Goal: Task Accomplishment & Management: Manage account settings

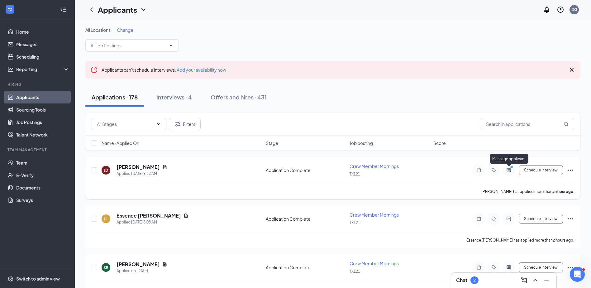
click at [512, 170] on icon "PrimaryDot" at bounding box center [511, 167] width 7 height 5
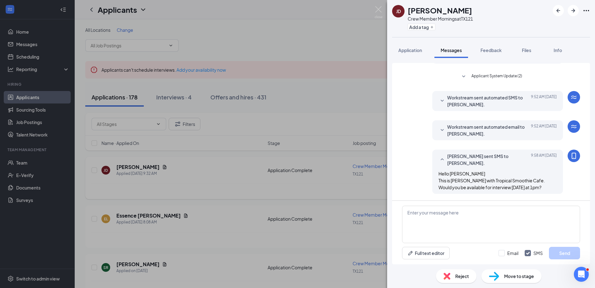
scroll to position [103, 0]
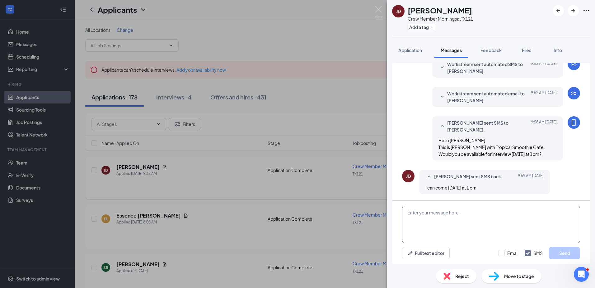
click at [450, 211] on textarea at bounding box center [491, 223] width 178 height 37
type textarea "thats fin e"
click at [567, 254] on button "Send" at bounding box center [564, 253] width 31 height 12
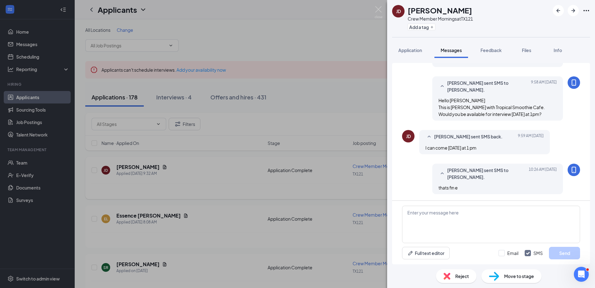
drag, startPoint x: 487, startPoint y: 148, endPoint x: 421, endPoint y: 150, distance: 66.0
click at [421, 150] on div "Jasmine Durant sent SMS back. Today 9:59 AM I can come Thursday at 1 pm" at bounding box center [484, 142] width 131 height 24
drag, startPoint x: 421, startPoint y: 150, endPoint x: 506, endPoint y: 144, distance: 84.9
click at [506, 144] on div "Jasmine Durant sent SMS back. Today 9:59 AM I can come Thursday at 1 pm" at bounding box center [484, 142] width 131 height 24
drag, startPoint x: 491, startPoint y: 145, endPoint x: 416, endPoint y: 148, distance: 75.4
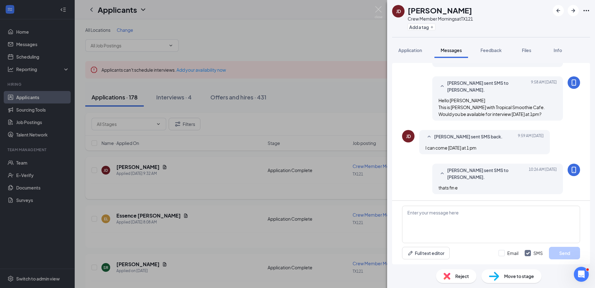
click at [416, 148] on div "JD Jasmine Durant sent SMS back. Today 9:59 AM I can come Thursday at 1 pm" at bounding box center [491, 143] width 178 height 27
drag, startPoint x: 416, startPoint y: 148, endPoint x: 508, endPoint y: 146, distance: 92.2
click at [508, 146] on div "I can come Thursday at 1 pm" at bounding box center [485, 147] width 118 height 7
click at [511, 282] on div "Move to stage" at bounding box center [512, 276] width 60 height 14
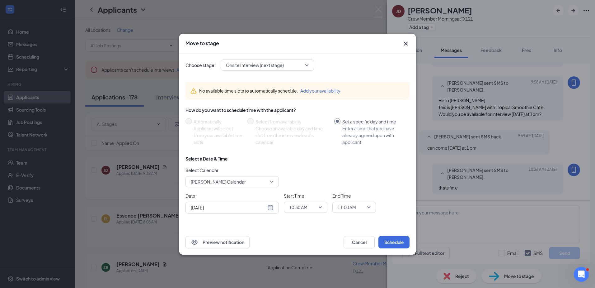
click at [318, 207] on span "10:30 AM" at bounding box center [305, 206] width 33 height 9
click at [306, 146] on span "01:00 PM" at bounding box center [298, 147] width 18 height 7
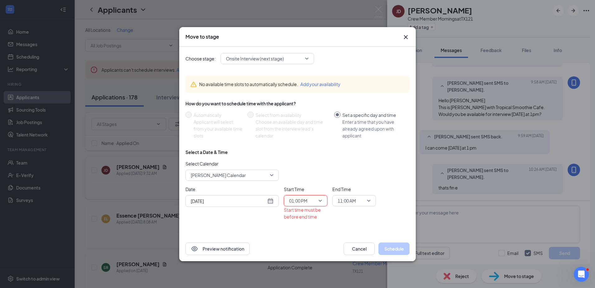
click at [370, 202] on span "11:00 AM" at bounding box center [354, 200] width 33 height 9
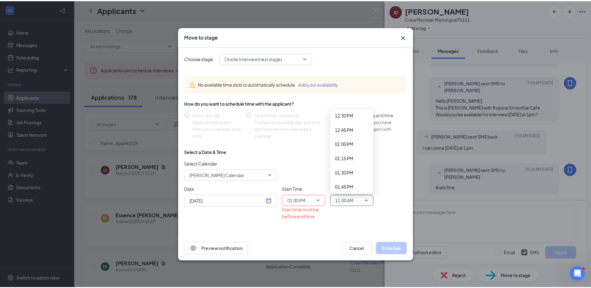
scroll to position [752, 0]
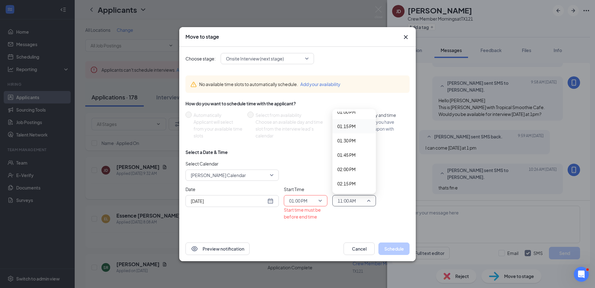
click at [352, 125] on span "01:15 PM" at bounding box center [346, 126] width 18 height 7
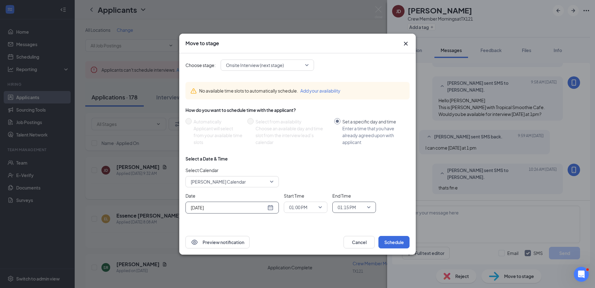
click at [239, 204] on input "[DATE]" at bounding box center [228, 207] width 75 height 7
type input "Aug 28, 2025"
click at [238, 184] on div "28" at bounding box center [239, 183] width 7 height 7
click at [398, 241] on button "Schedule" at bounding box center [394, 242] width 31 height 12
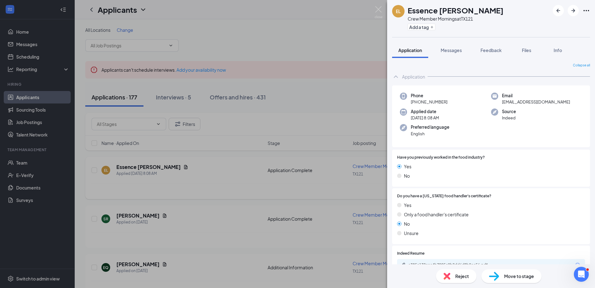
click at [40, 94] on div "EL Essence Lyons Crew Member Mornings at TX121 Add a tag Application Messages F…" at bounding box center [297, 144] width 595 height 288
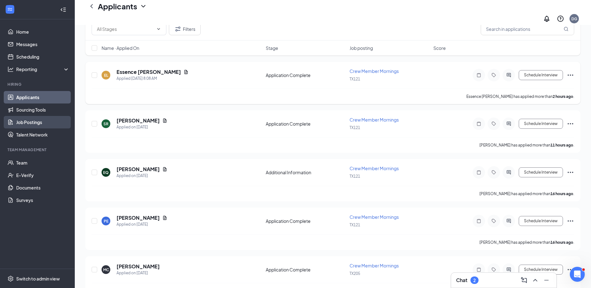
scroll to position [31, 0]
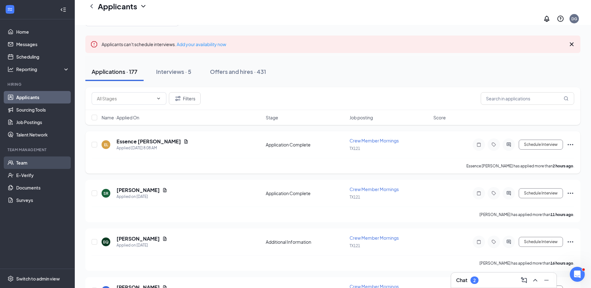
drag, startPoint x: 32, startPoint y: 162, endPoint x: 38, endPoint y: 158, distance: 7.1
click at [32, 162] on link "Team" at bounding box center [42, 162] width 53 height 12
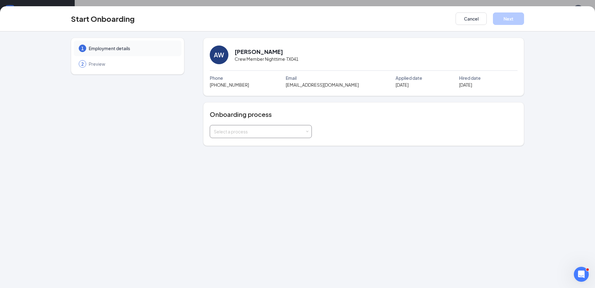
click at [255, 130] on div "Select a process" at bounding box center [259, 131] width 91 height 6
click at [242, 144] on span "AVA Onboarding" at bounding box center [228, 145] width 33 height 6
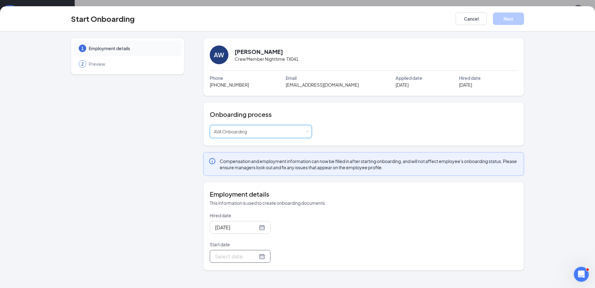
click at [257, 256] on div at bounding box center [240, 256] width 50 height 8
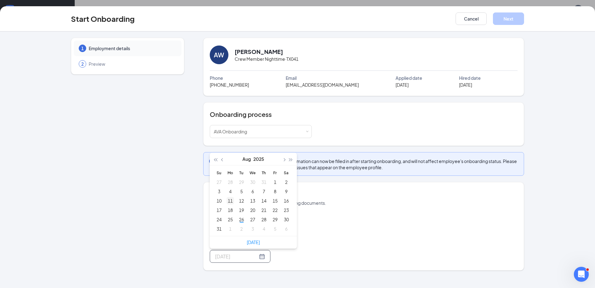
type input "Aug 11, 2025"
type input "Aug 31, 2025"
click at [220, 227] on div "31" at bounding box center [218, 228] width 7 height 7
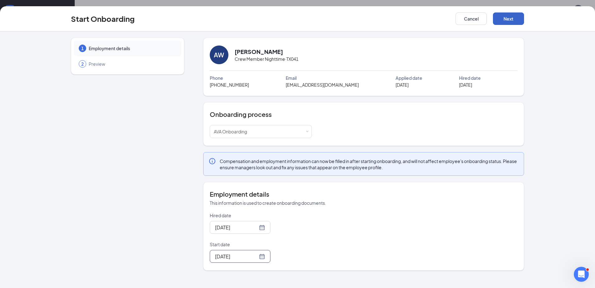
click at [505, 20] on button "Next" at bounding box center [508, 18] width 31 height 12
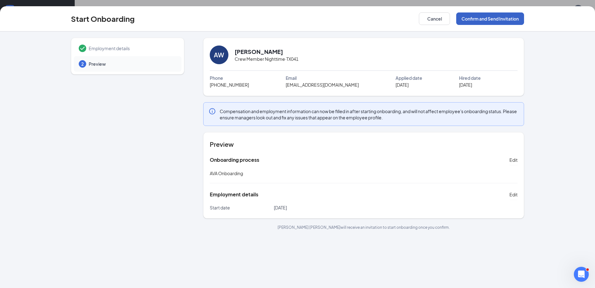
click at [498, 17] on button "Confirm and Send Invitation" at bounding box center [490, 18] width 68 height 12
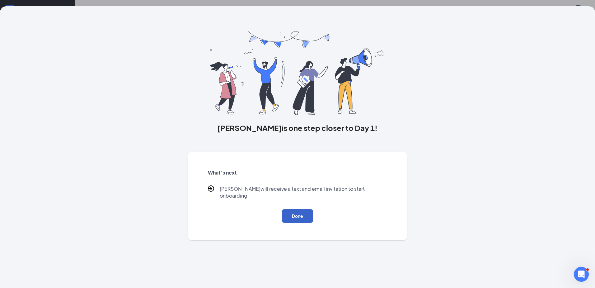
click at [307, 209] on button "Done" at bounding box center [297, 216] width 31 height 14
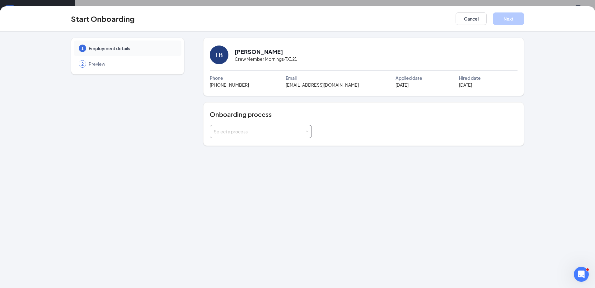
click at [232, 132] on div "Select a process" at bounding box center [259, 131] width 91 height 6
click at [265, 142] on li "AVA Onboarding" at bounding box center [260, 144] width 102 height 11
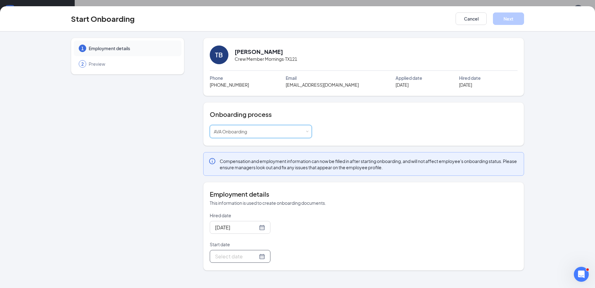
click at [240, 255] on input "Start date" at bounding box center [236, 256] width 43 height 8
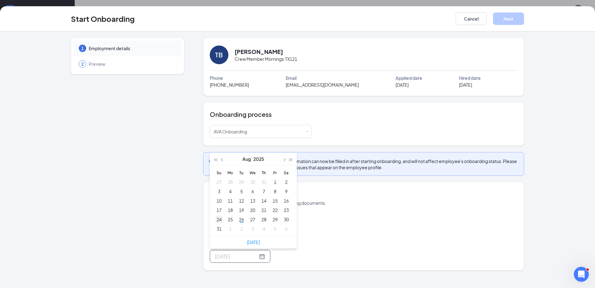
click at [220, 221] on div "24" at bounding box center [218, 218] width 7 height 7
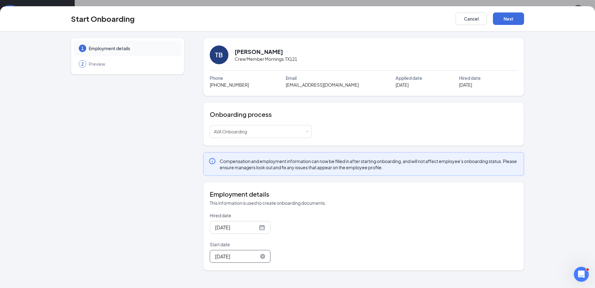
click at [244, 256] on input "Aug 24, 2025" at bounding box center [236, 256] width 43 height 8
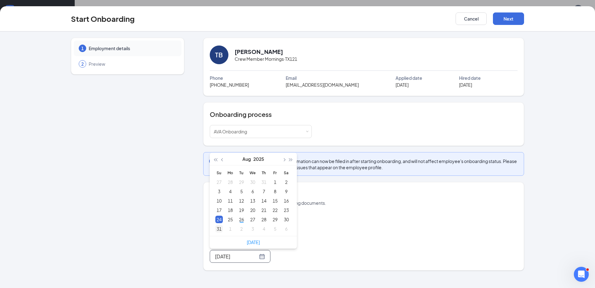
type input "Aug 31, 2025"
click at [220, 225] on div "31" at bounding box center [218, 228] width 7 height 7
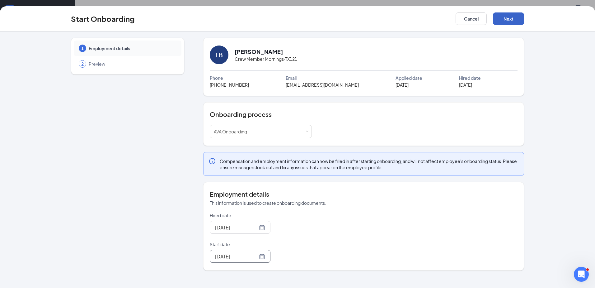
click at [509, 20] on button "Next" at bounding box center [508, 18] width 31 height 12
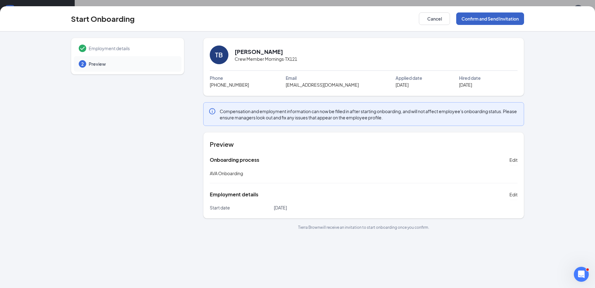
click at [507, 17] on button "Confirm and Send Invitation" at bounding box center [490, 18] width 68 height 12
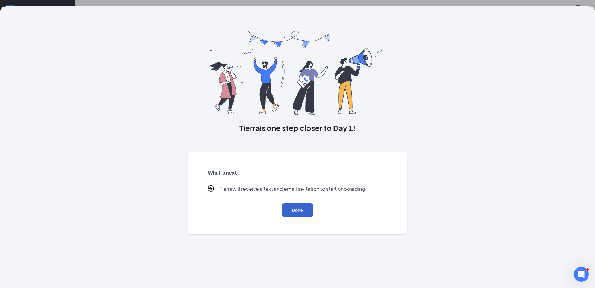
click at [298, 207] on button "Done" at bounding box center [297, 210] width 31 height 14
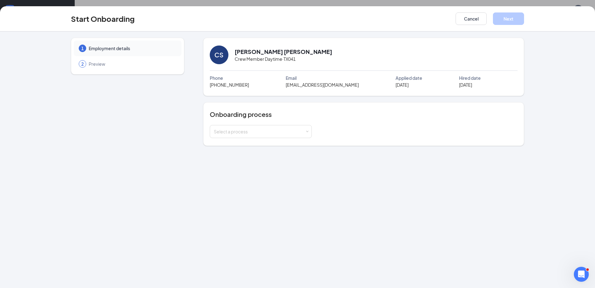
click at [234, 122] on div "Onboarding process Select a process" at bounding box center [364, 124] width 308 height 28
click at [236, 129] on div "Select a process" at bounding box center [259, 131] width 91 height 6
click at [241, 144] on span "AVA Onboarding" at bounding box center [228, 145] width 33 height 6
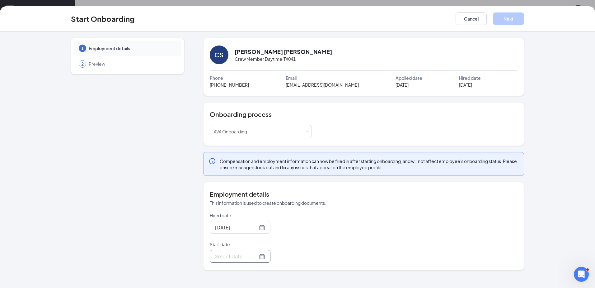
click at [226, 253] on input "Start date" at bounding box center [236, 256] width 43 height 8
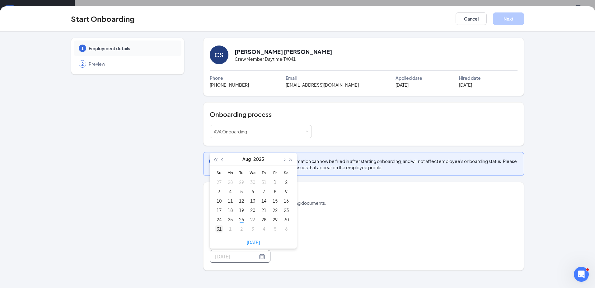
type input "Aug 31, 2025"
click at [220, 229] on div "31" at bounding box center [218, 228] width 7 height 7
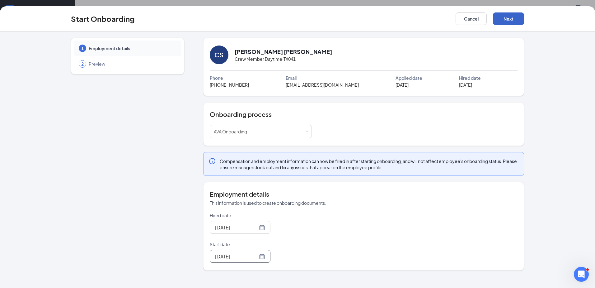
click at [512, 14] on button "Next" at bounding box center [508, 18] width 31 height 12
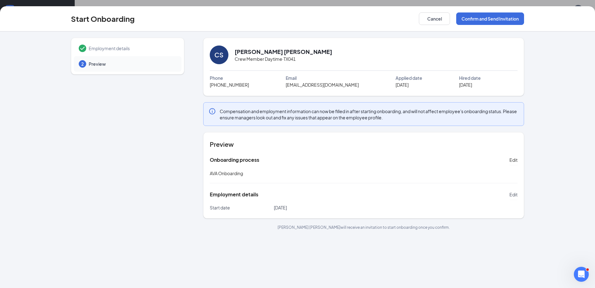
click at [514, 196] on span "Edit" at bounding box center [514, 194] width 8 height 6
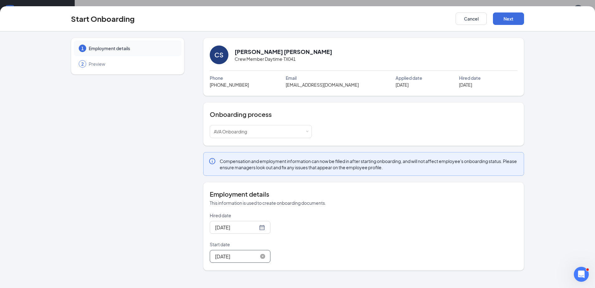
click at [231, 258] on input "Aug 31, 2025" at bounding box center [236, 256] width 43 height 8
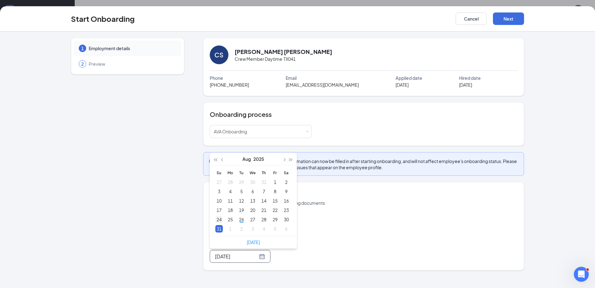
type input "Aug 24, 2025"
click at [215, 221] on div "24" at bounding box center [218, 218] width 7 height 7
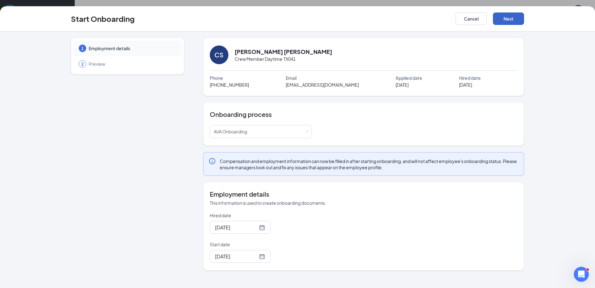
click at [513, 24] on button "Next" at bounding box center [508, 18] width 31 height 12
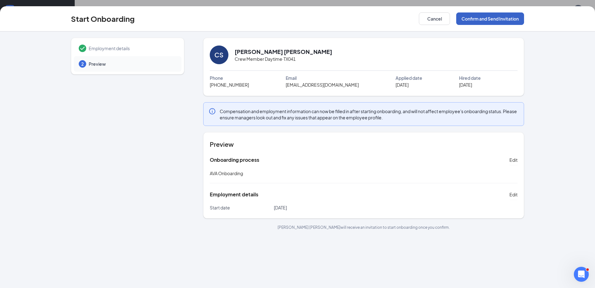
click at [512, 15] on button "Confirm and Send Invitation" at bounding box center [490, 18] width 68 height 12
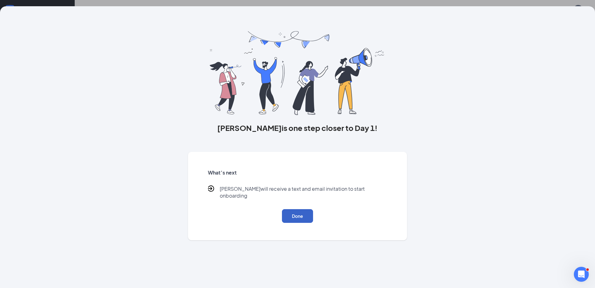
click at [302, 214] on button "Done" at bounding box center [297, 216] width 31 height 14
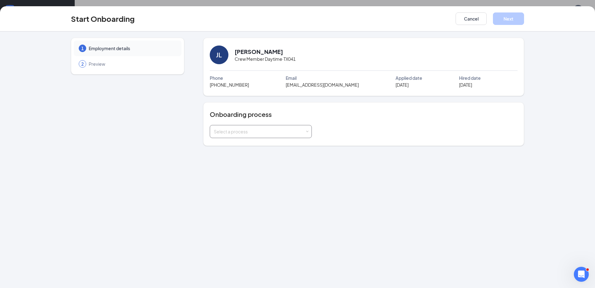
click at [228, 129] on div "Select a process" at bounding box center [259, 131] width 91 height 6
click at [221, 146] on span "AVA Onboarding" at bounding box center [228, 145] width 33 height 6
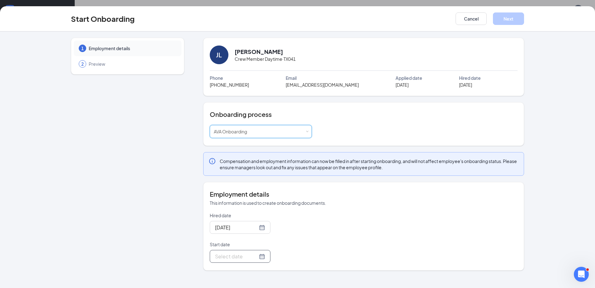
click at [219, 256] on input "Start date" at bounding box center [236, 256] width 43 height 8
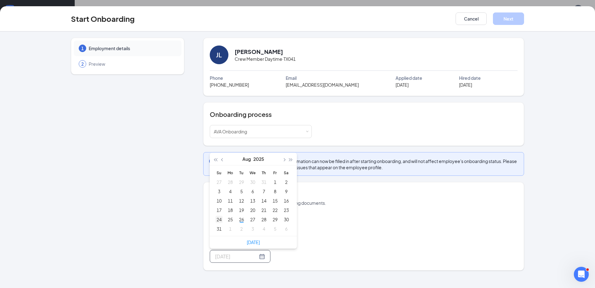
type input "Aug 24, 2025"
click at [216, 221] on div "24" at bounding box center [218, 218] width 7 height 7
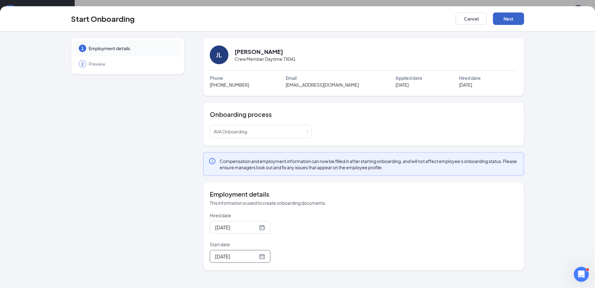
click at [514, 15] on button "Next" at bounding box center [508, 18] width 31 height 12
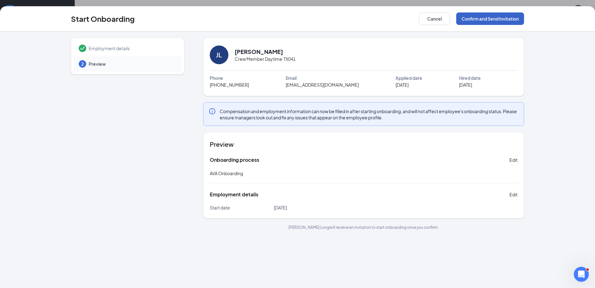
click at [505, 21] on button "Confirm and Send Invitation" at bounding box center [490, 18] width 68 height 12
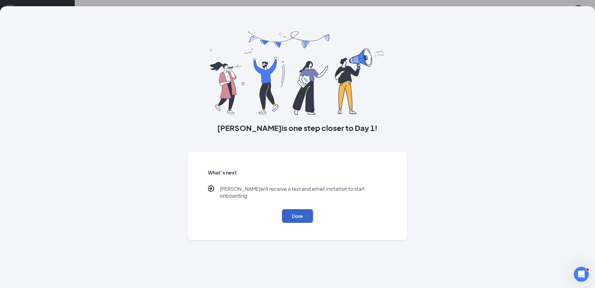
click at [286, 209] on button "Done" at bounding box center [297, 216] width 31 height 14
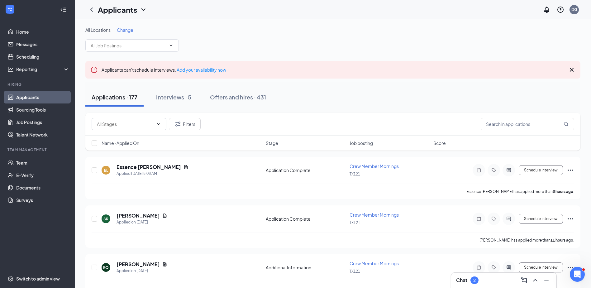
click at [28, 95] on link "Applicants" at bounding box center [42, 97] width 53 height 12
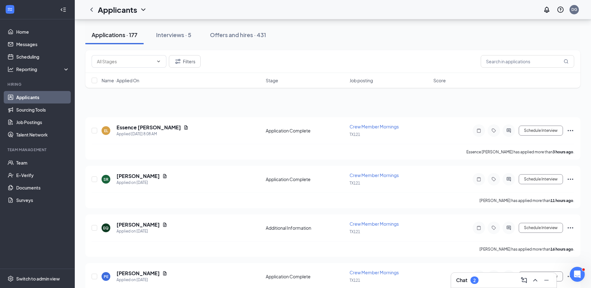
scroll to position [31, 0]
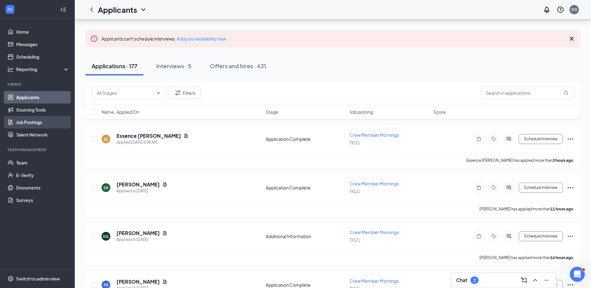
click at [43, 125] on link "Job Postings" at bounding box center [42, 122] width 53 height 12
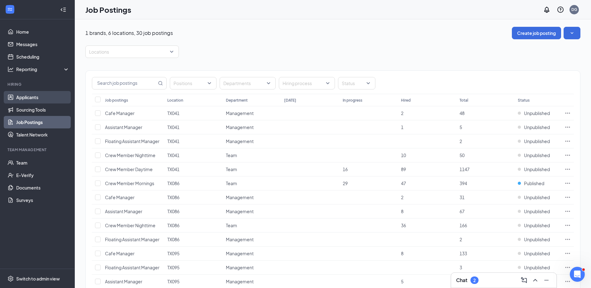
click at [51, 96] on link "Applicants" at bounding box center [42, 97] width 53 height 12
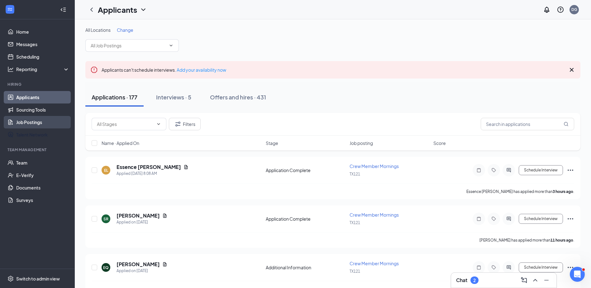
click at [45, 125] on link "Job Postings" at bounding box center [42, 122] width 53 height 12
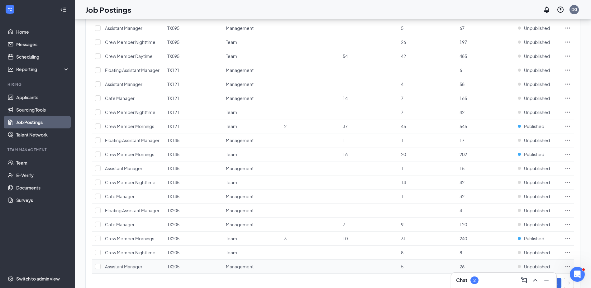
scroll to position [242, 0]
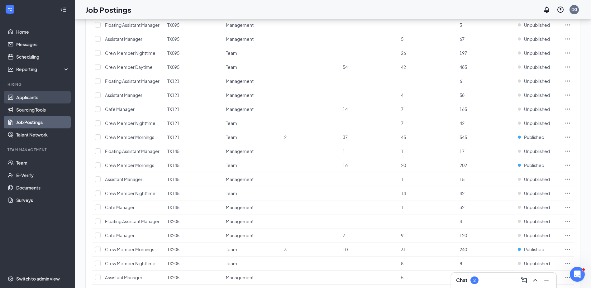
click at [26, 95] on link "Applicants" at bounding box center [42, 97] width 53 height 12
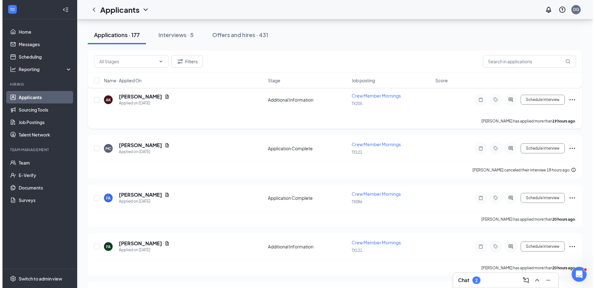
scroll to position [367, 0]
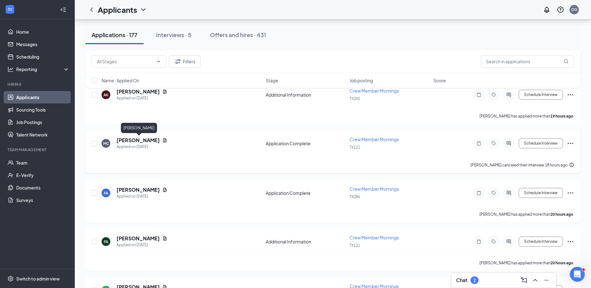
click at [150, 142] on h5 "[PERSON_NAME]" at bounding box center [137, 140] width 43 height 7
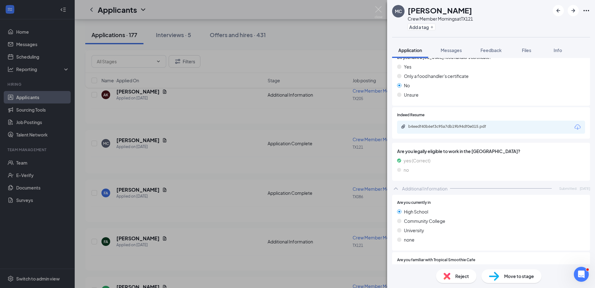
scroll to position [311, 0]
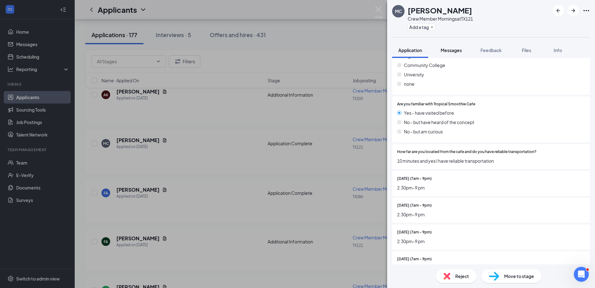
click at [451, 49] on span "Messages" at bounding box center [451, 50] width 21 height 6
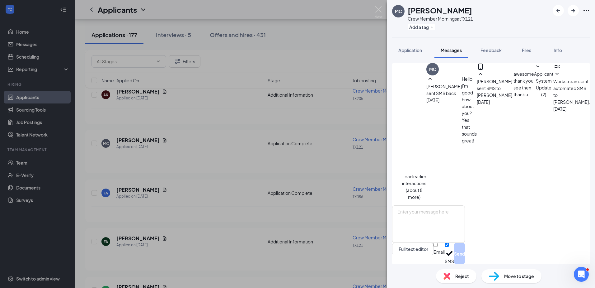
click at [426, 173] on button "Load earlier interactions (about 8 more)" at bounding box center [414, 186] width 24 height 27
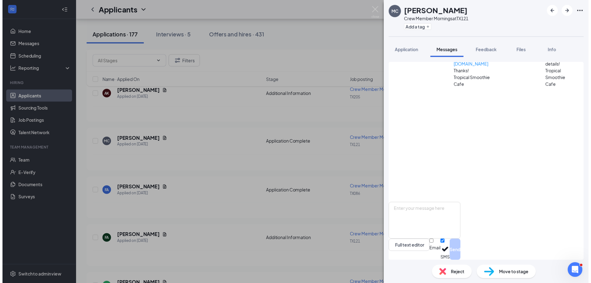
scroll to position [153, 0]
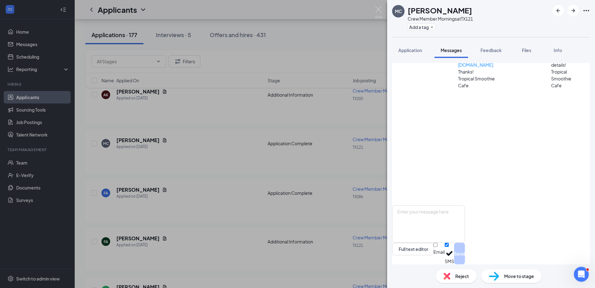
click at [225, 99] on div "MC [PERSON_NAME] Crew Member Mornings at TX121 Add a tag Application Messages F…" at bounding box center [297, 144] width 595 height 288
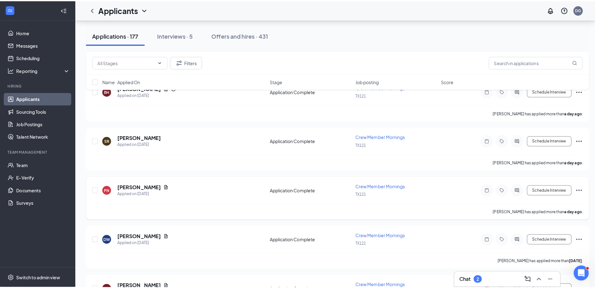
scroll to position [678, 0]
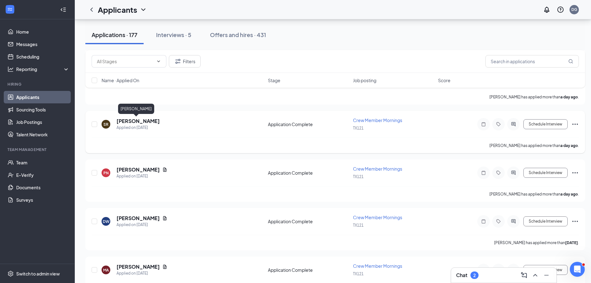
click at [131, 120] on h5 "[PERSON_NAME]" at bounding box center [137, 121] width 43 height 7
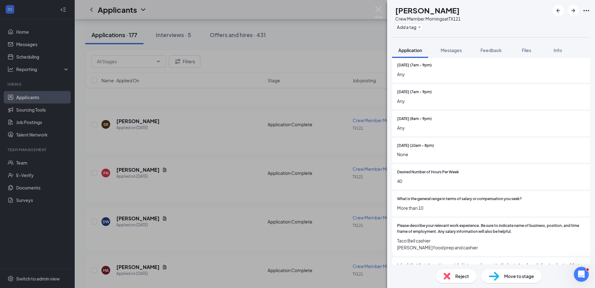
scroll to position [487, 0]
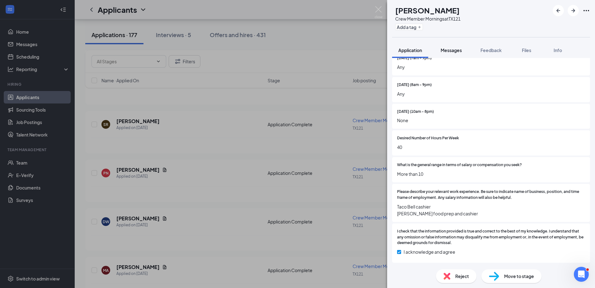
click at [451, 51] on span "Messages" at bounding box center [451, 50] width 21 height 6
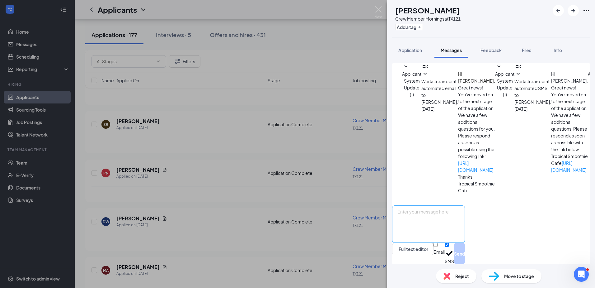
scroll to position [34, 0]
click at [450, 215] on textarea at bounding box center [428, 223] width 73 height 37
type textarea "Hello [PERSON_NAME] This is [PERSON_NAME] with Tropical Smoothie Cafe Would you…"
click at [465, 250] on button "Send" at bounding box center [459, 252] width 11 height 21
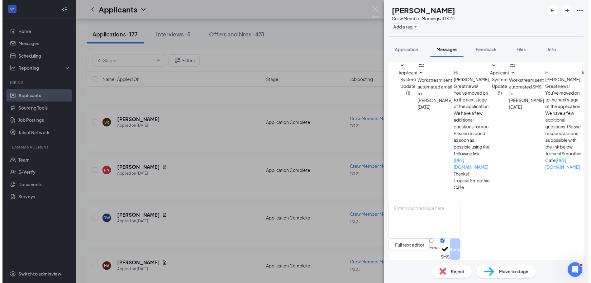
scroll to position [87, 0]
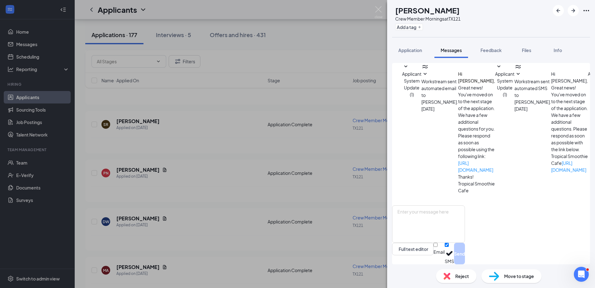
click at [383, 9] on div "SR [PERSON_NAME] Crew Member Mornings at TX121 Add a tag Application Messages F…" at bounding box center [297, 144] width 595 height 288
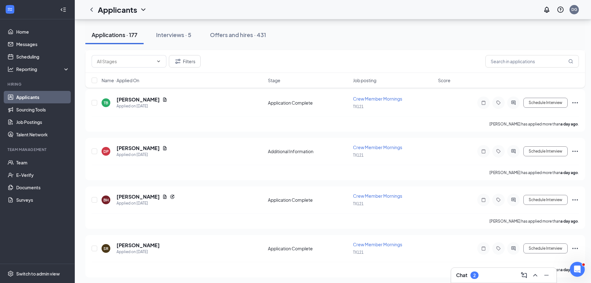
scroll to position [553, 0]
click at [175, 39] on button "Interviews · 5" at bounding box center [174, 35] width 48 height 19
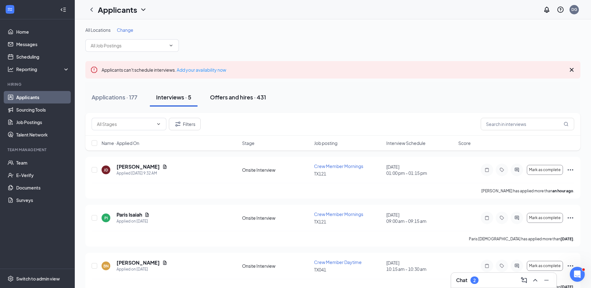
click at [249, 95] on div "Offers and hires · 431" at bounding box center [238, 97] width 56 height 8
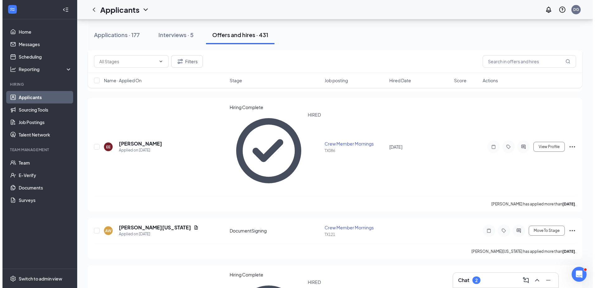
scroll to position [374, 0]
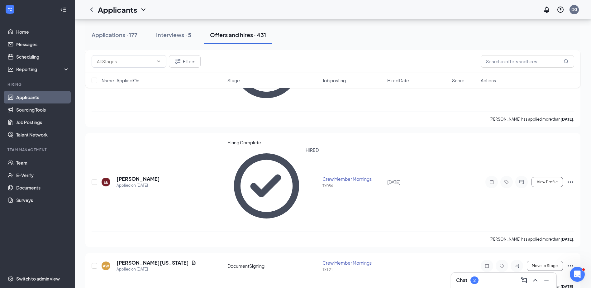
drag, startPoint x: 513, startPoint y: 153, endPoint x: 514, endPoint y: 142, distance: 10.3
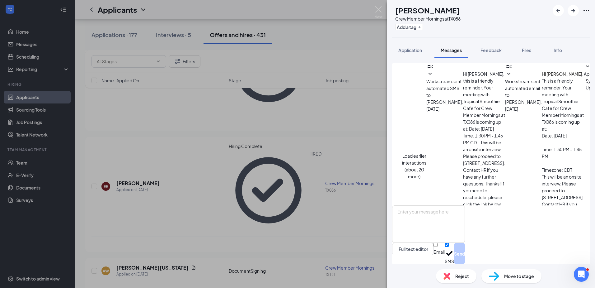
scroll to position [65, 0]
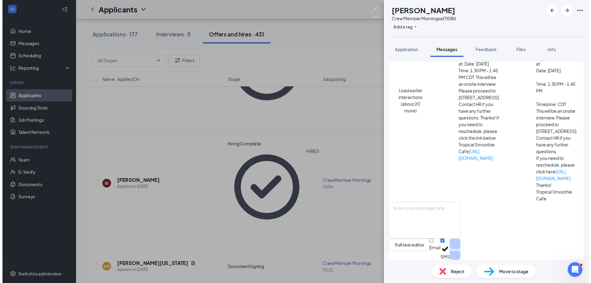
scroll to position [144, 0]
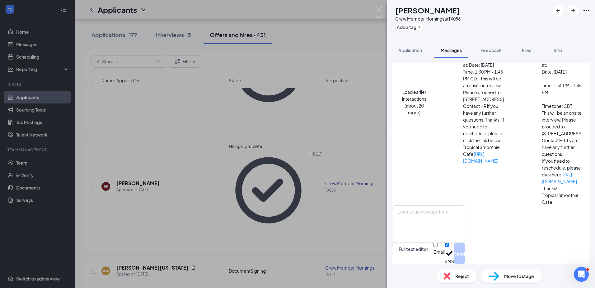
click at [377, 8] on img at bounding box center [379, 12] width 8 height 12
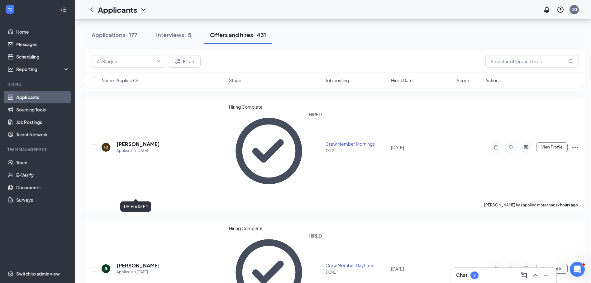
scroll to position [93, 0]
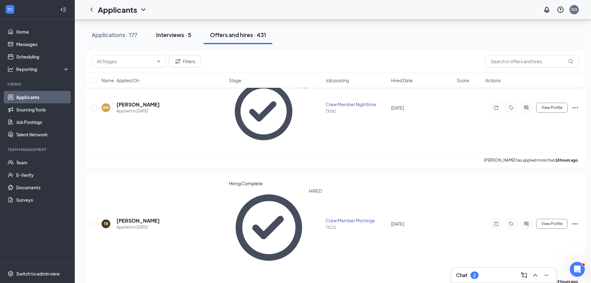
click at [185, 35] on div "Interviews · 5" at bounding box center [173, 35] width 35 height 8
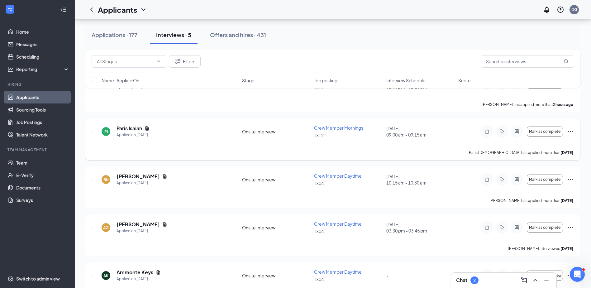
scroll to position [93, 0]
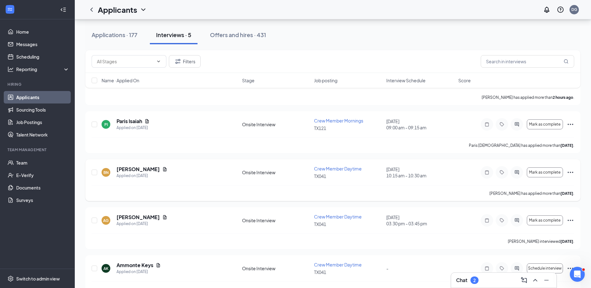
click at [572, 172] on icon "Ellipses" at bounding box center [570, 172] width 6 height 1
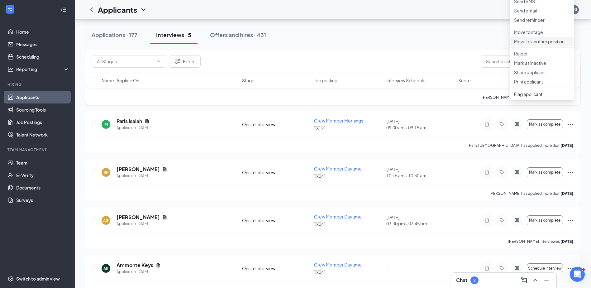
click at [545, 45] on p "Move to another position" at bounding box center [542, 41] width 56 height 6
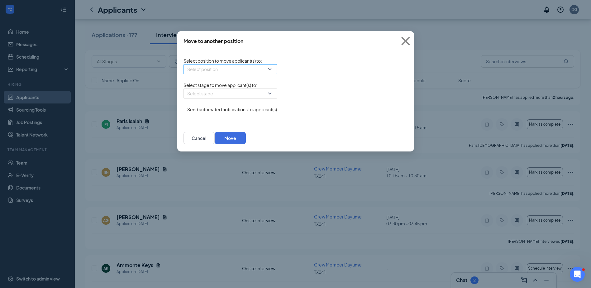
click at [224, 68] on input "search" at bounding box center [228, 68] width 82 height 9
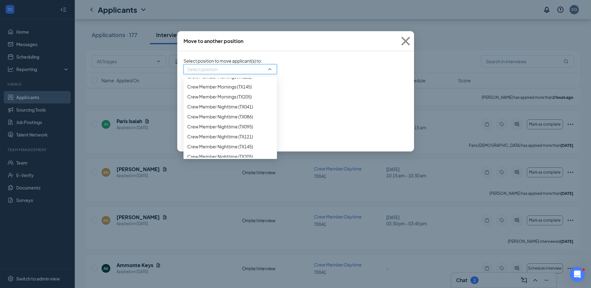
scroll to position [187, 0]
click at [237, 119] on div "Crew Member Mornings (TX145)" at bounding box center [220, 116] width 69 height 11
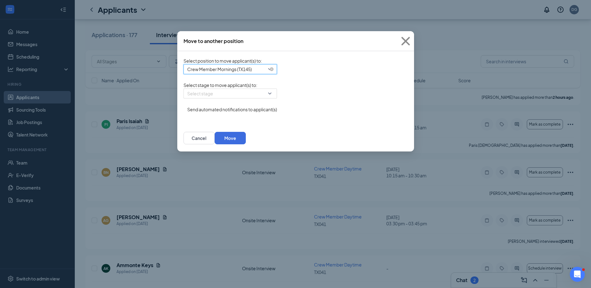
click at [259, 69] on span "Crew Member Mornings (TX145)" at bounding box center [227, 72] width 80 height 17
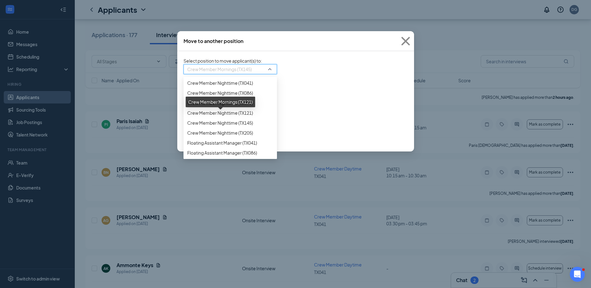
click at [249, 49] on span "Crew Member Mornings (TX121)" at bounding box center [219, 45] width 64 height 7
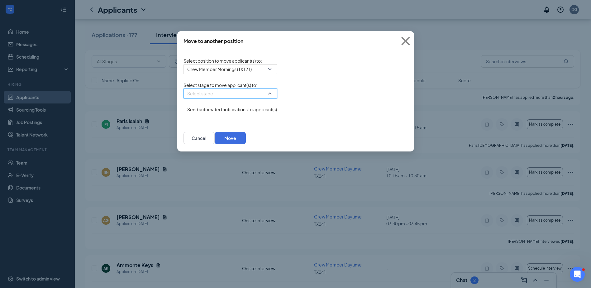
click at [243, 98] on input "search" at bounding box center [228, 93] width 82 height 9
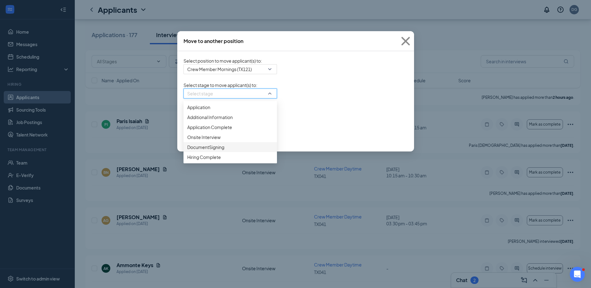
click at [230, 150] on span "DocumentSigning" at bounding box center [230, 147] width 86 height 7
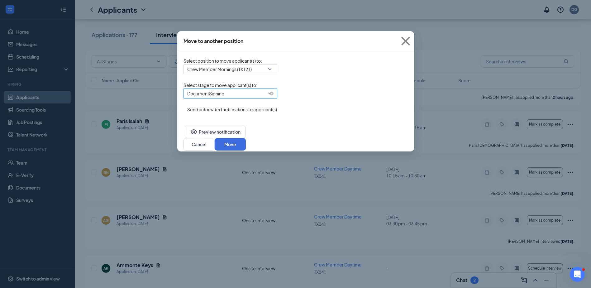
click at [248, 104] on span "DocumentSigning" at bounding box center [227, 97] width 80 height 17
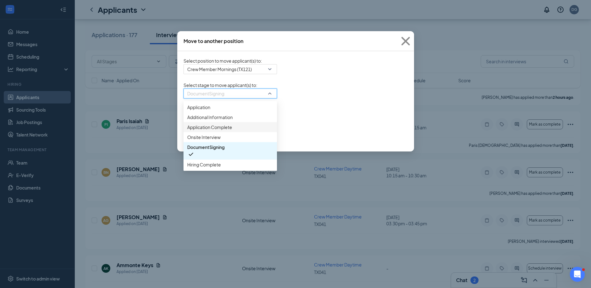
click at [234, 130] on span "Application Complete" at bounding box center [230, 127] width 86 height 7
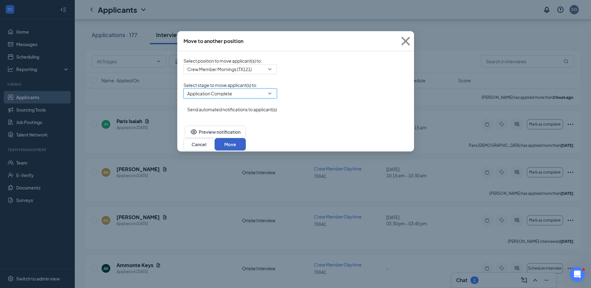
click at [246, 143] on button "Move" at bounding box center [229, 144] width 31 height 12
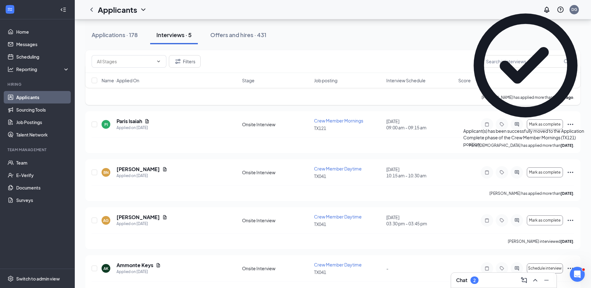
scroll to position [59, 0]
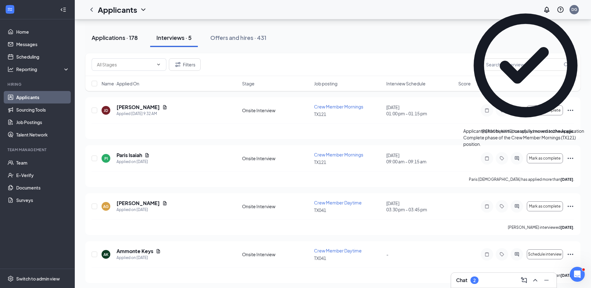
click at [127, 37] on div "Applications · 178" at bounding box center [115, 38] width 46 height 8
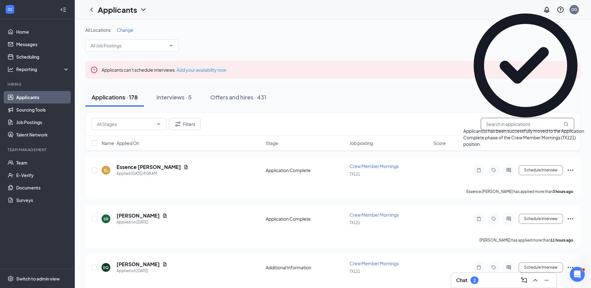
click at [532, 125] on input "text" at bounding box center [526, 124] width 93 height 12
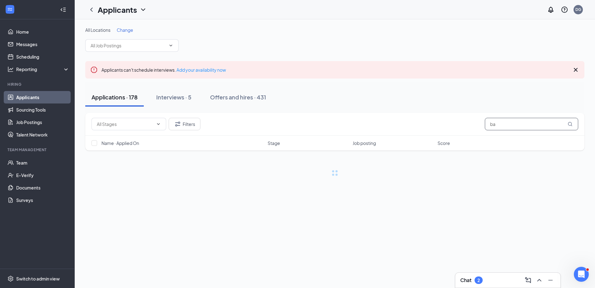
type input "b"
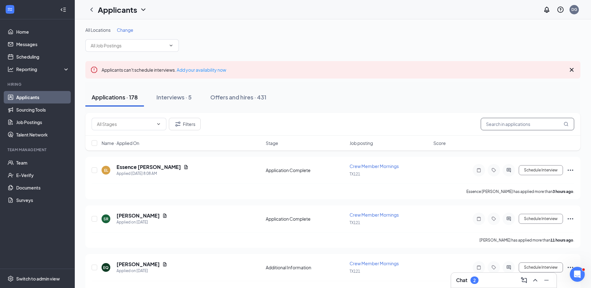
type input "e"
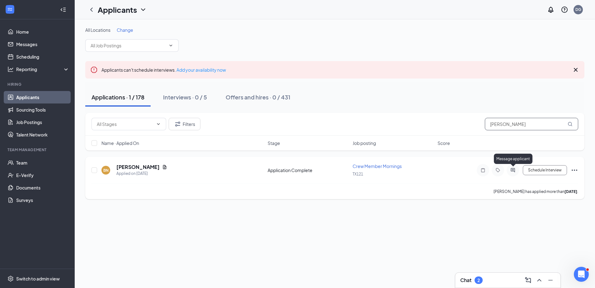
type input "[PERSON_NAME]"
click at [515, 170] on icon "ActiveChat" at bounding box center [512, 169] width 7 height 5
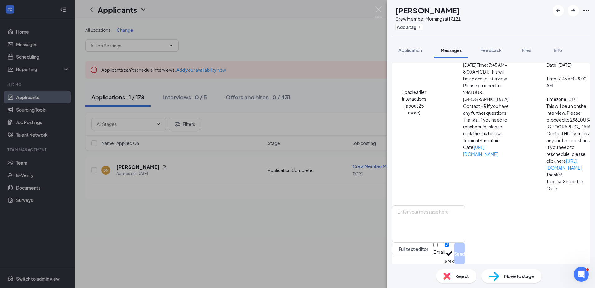
scroll to position [153, 0]
click at [520, 279] on div "Move to stage" at bounding box center [512, 276] width 60 height 14
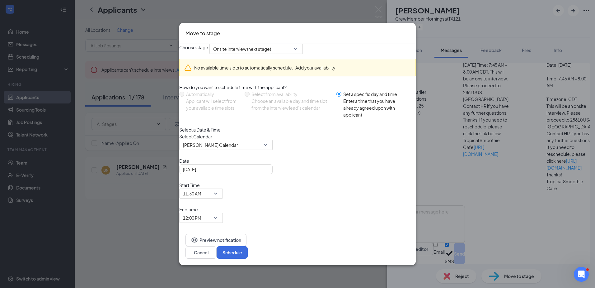
click at [285, 58] on div "Choose stage: Onsite Interview (next stage) No available time slots to automati…" at bounding box center [297, 133] width 237 height 179
click at [271, 54] on span "Onsite Interview (next stage)" at bounding box center [242, 48] width 58 height 9
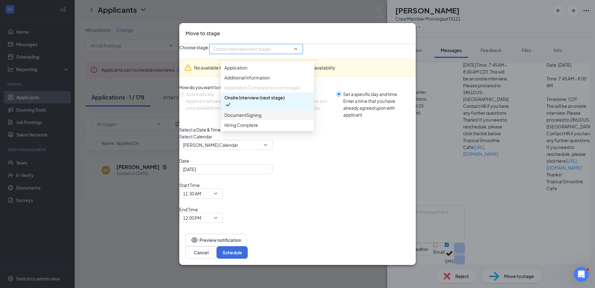
click at [264, 118] on span "DocumentSigning" at bounding box center [267, 114] width 86 height 7
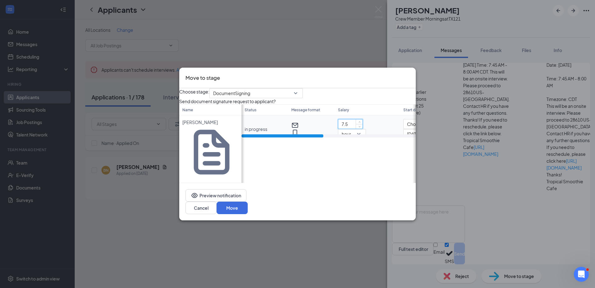
drag, startPoint x: 352, startPoint y: 168, endPoint x: 318, endPoint y: 168, distance: 34.2
click at [318, 143] on tr "in progress 7.5 hour Choose day [DATE] 3" at bounding box center [402, 129] width 321 height 28
type input "8.5"
click at [345, 137] on div at bounding box center [329, 135] width 174 height 3
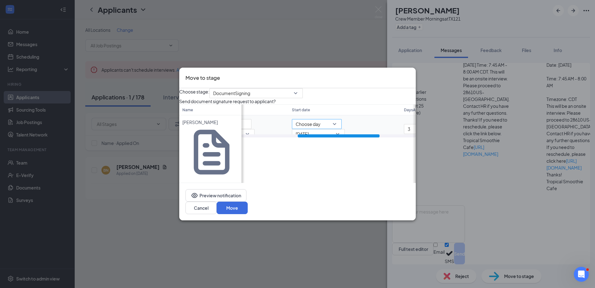
click at [330, 129] on input "search" at bounding box center [315, 123] width 38 height 9
click at [316, 80] on span "Immediately" at bounding box center [303, 76] width 26 height 7
click at [248, 201] on button "Move" at bounding box center [232, 207] width 31 height 12
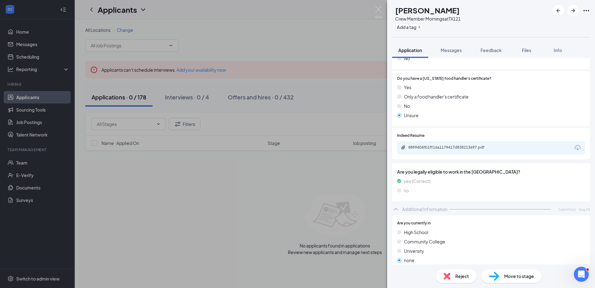
scroll to position [125, 0]
click at [461, 49] on span "Messages" at bounding box center [451, 50] width 21 height 6
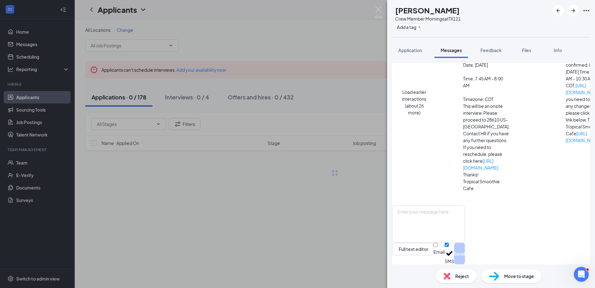
scroll to position [142, 0]
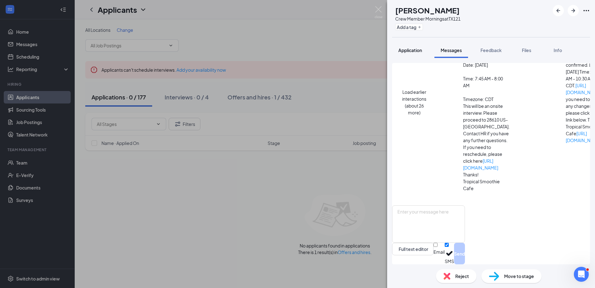
click at [417, 51] on span "Application" at bounding box center [410, 50] width 24 height 6
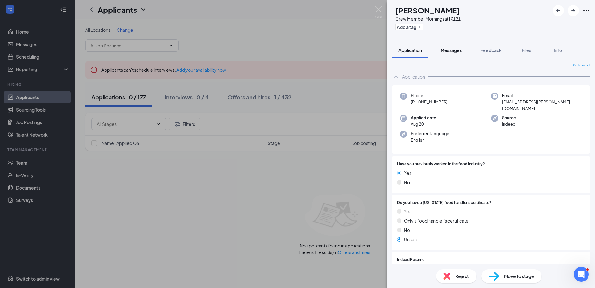
click at [451, 52] on span "Messages" at bounding box center [451, 50] width 21 height 6
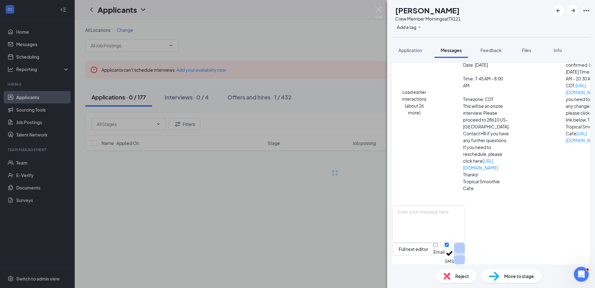
scroll to position [142, 0]
click at [407, 44] on button "Application" at bounding box center [410, 50] width 36 height 16
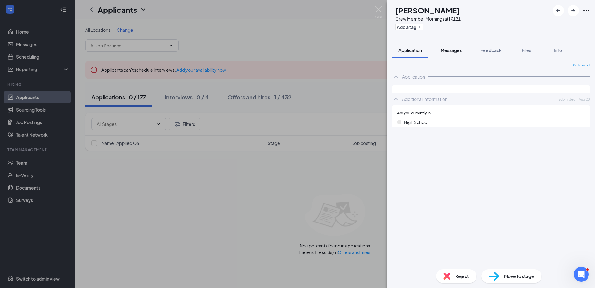
click at [458, 54] on button "Messages" at bounding box center [452, 50] width 34 height 16
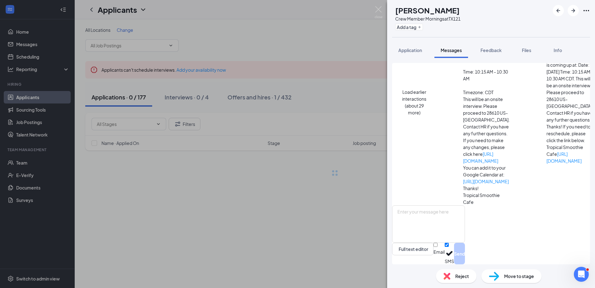
click at [379, 11] on img at bounding box center [379, 12] width 8 height 12
